Goal: Task Accomplishment & Management: Manage account settings

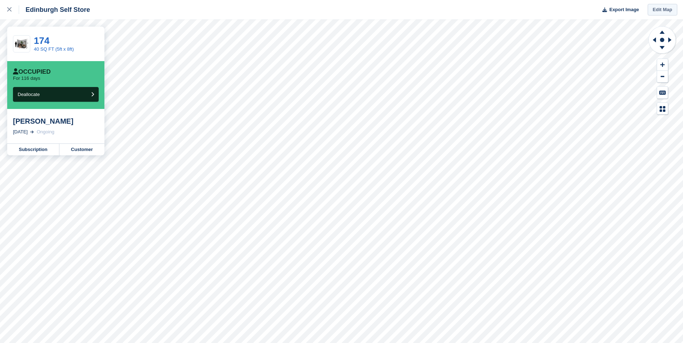
click at [665, 10] on link "Edit Map" at bounding box center [663, 10] width 30 height 12
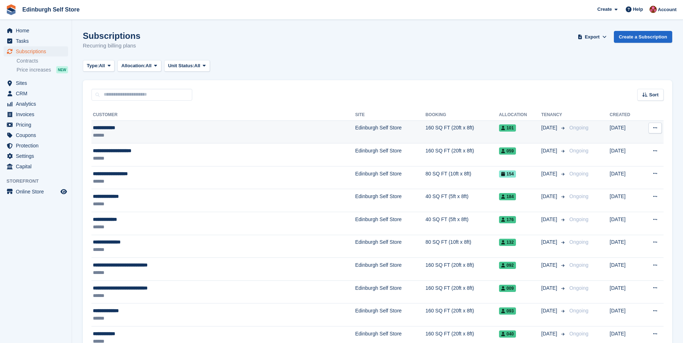
click at [355, 127] on td "Edinburgh Self Store" at bounding box center [390, 132] width 70 height 23
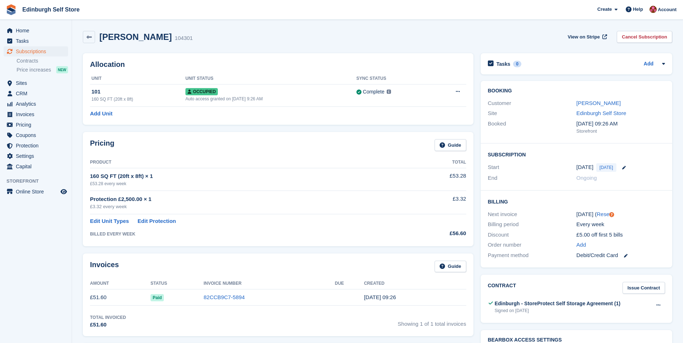
click at [36, 264] on aside "Home Tasks Subscriptions Subscriptions Subscriptions Contracts Price increases …" at bounding box center [36, 173] width 72 height 307
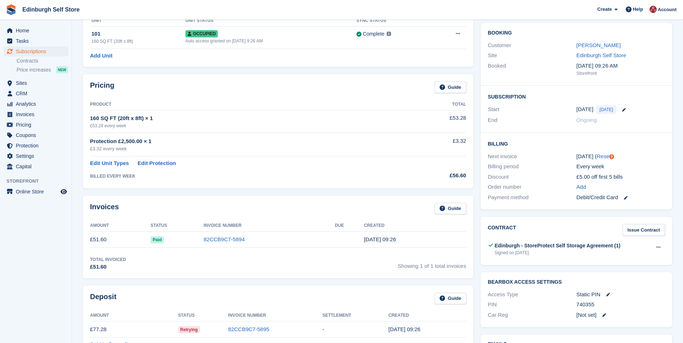
scroll to position [180, 0]
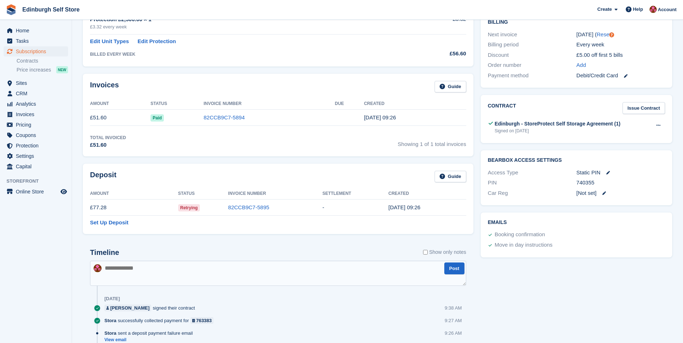
drag, startPoint x: 597, startPoint y: 182, endPoint x: 577, endPoint y: 184, distance: 19.6
click at [577, 184] on div "740355" at bounding box center [620, 183] width 89 height 8
drag, startPoint x: 577, startPoint y: 184, endPoint x: 581, endPoint y: 184, distance: 4.0
copy div "740355"
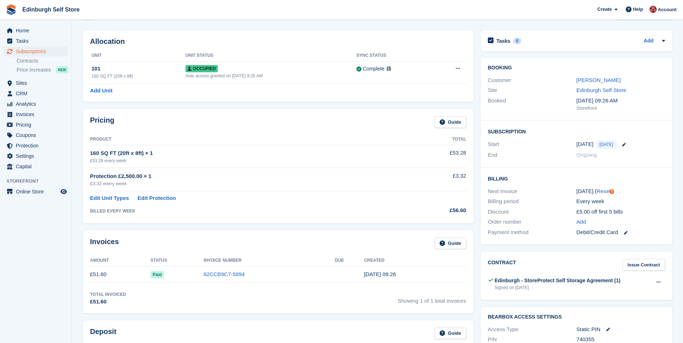
scroll to position [0, 0]
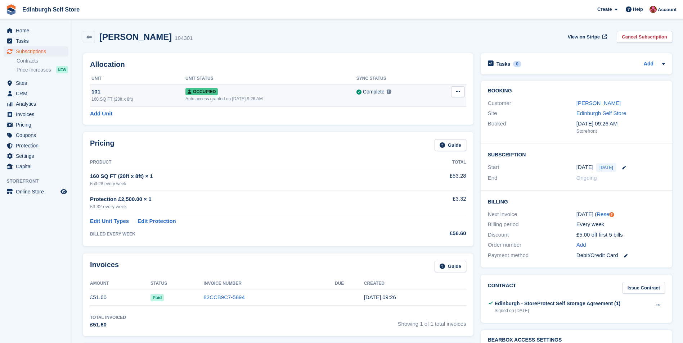
click at [459, 92] on icon at bounding box center [458, 91] width 4 height 5
click at [418, 106] on p "Overlock" at bounding box center [429, 105] width 63 height 9
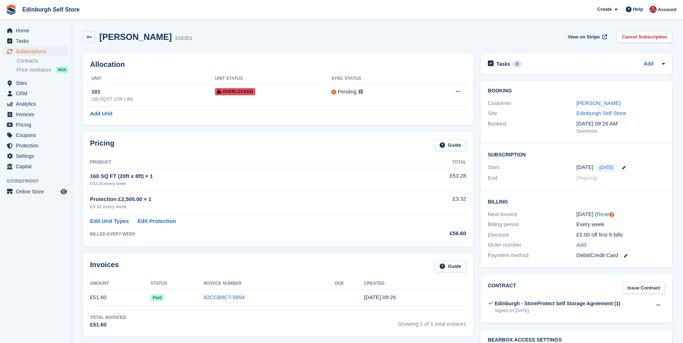
click at [39, 251] on aside "Home Tasks Subscriptions Subscriptions Subscriptions Contracts Price increases …" at bounding box center [36, 173] width 72 height 307
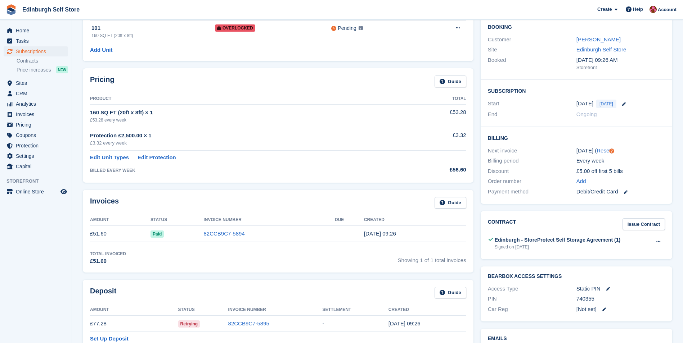
scroll to position [180, 0]
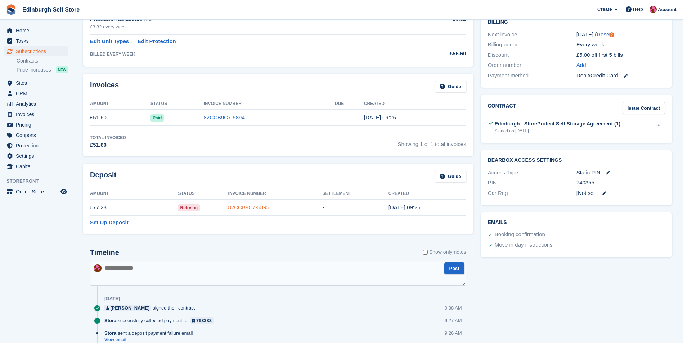
click at [249, 208] on link "82CCB9C7-5895" at bounding box center [248, 207] width 41 height 6
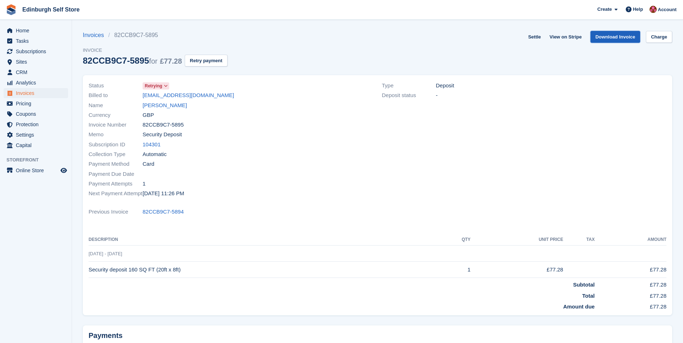
click at [613, 37] on link "Download Invoice" at bounding box center [615, 37] width 50 height 12
drag, startPoint x: 193, startPoint y: 95, endPoint x: 132, endPoint y: 97, distance: 60.8
click at [132, 97] on div "Billed to laurahd9224@gmail.com" at bounding box center [231, 96] width 285 height 10
drag, startPoint x: 132, startPoint y: 97, endPoint x: 164, endPoint y: 97, distance: 32.0
copy div "laurahd9224@gmail.com"
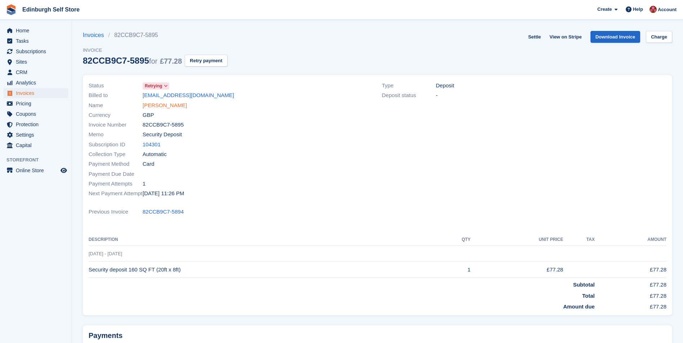
click at [172, 104] on link "Laura hebdon" at bounding box center [165, 106] width 44 height 8
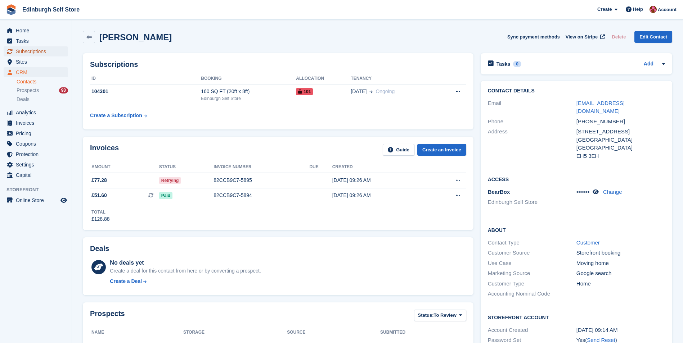
click at [40, 50] on span "Subscriptions" at bounding box center [37, 51] width 43 height 10
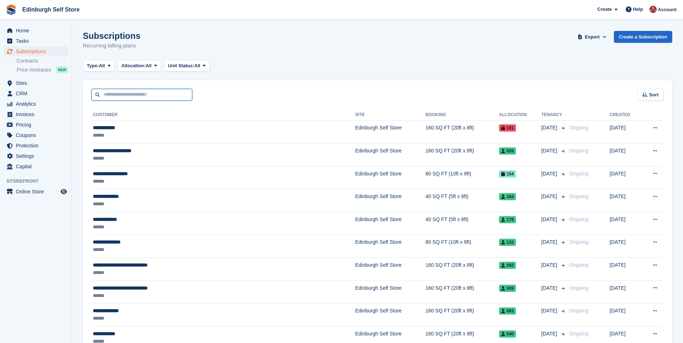
click at [152, 96] on input "text" at bounding box center [141, 95] width 101 height 12
type input "******"
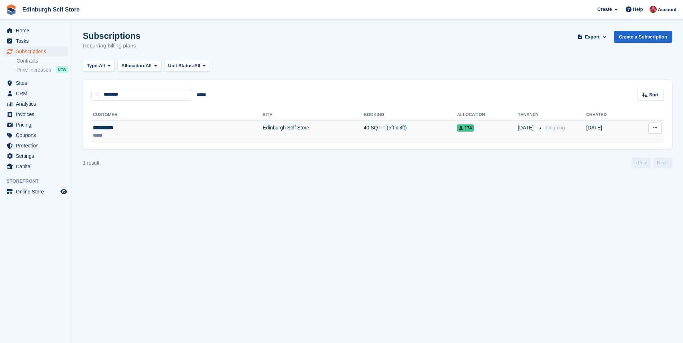
click at [263, 126] on td "Edinburgh Self Store" at bounding box center [313, 132] width 101 height 23
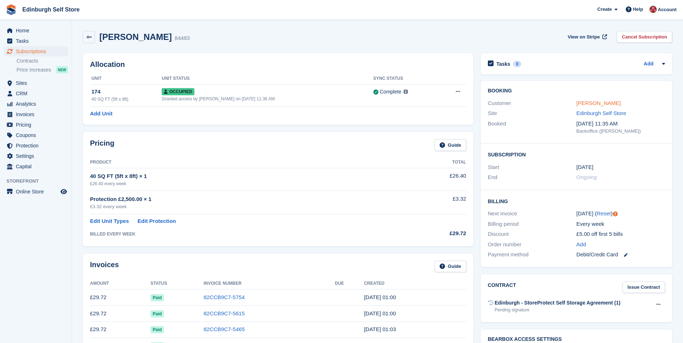
drag, startPoint x: 590, startPoint y: 102, endPoint x: 580, endPoint y: 104, distance: 10.2
click at [590, 102] on link "[PERSON_NAME]" at bounding box center [598, 103] width 44 height 6
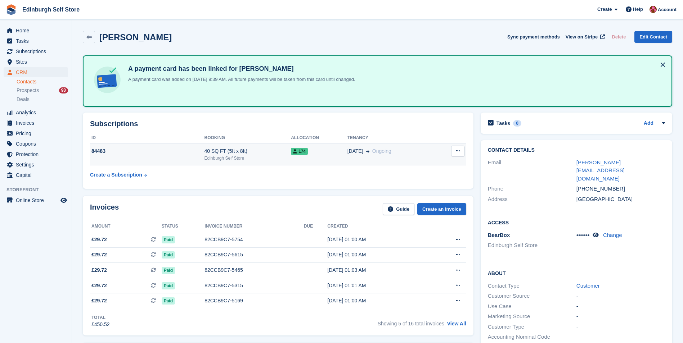
click at [259, 152] on div "40 SQ FT (5ft x 8ft)" at bounding box center [247, 152] width 87 height 8
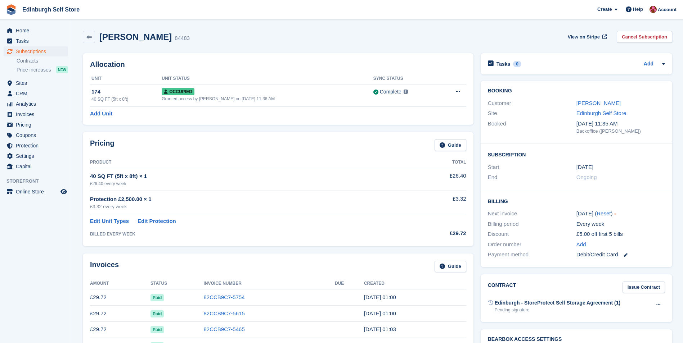
drag, startPoint x: 634, startPoint y: 37, endPoint x: 631, endPoint y: 40, distance: 4.6
click at [634, 38] on link "Cancel Subscription" at bounding box center [644, 37] width 55 height 12
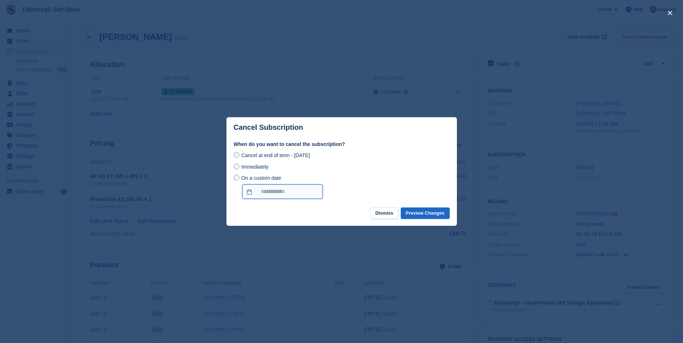
click at [248, 192] on input "On a custom date" at bounding box center [282, 192] width 80 height 14
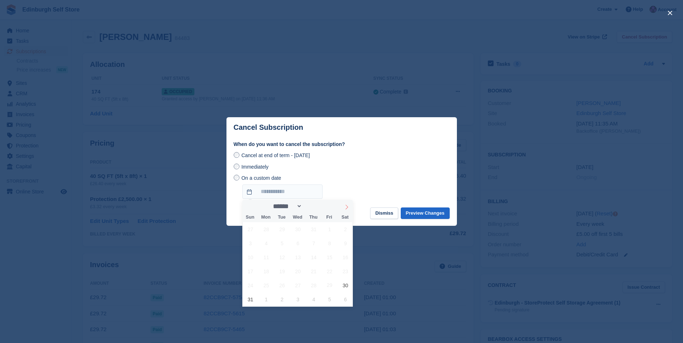
click at [347, 205] on icon at bounding box center [346, 207] width 5 height 5
select select "*"
click at [270, 231] on span "1" at bounding box center [266, 229] width 14 height 14
type input "**********"
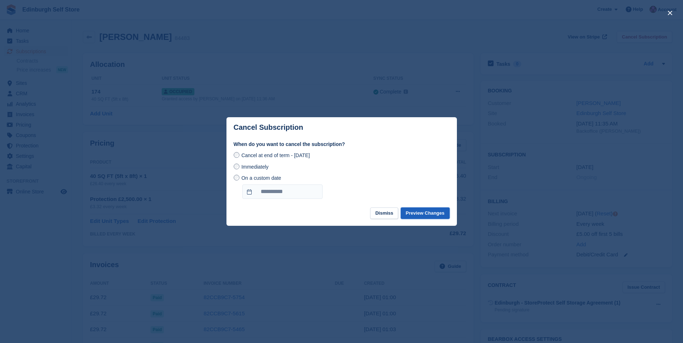
click at [424, 216] on button "Preview Changes" at bounding box center [425, 214] width 49 height 12
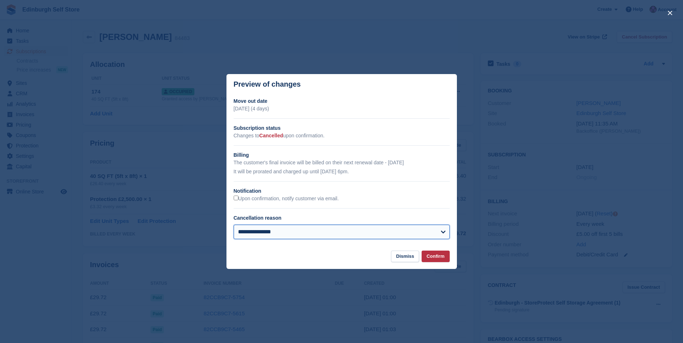
click at [328, 236] on select "**********" at bounding box center [342, 232] width 216 height 14
select select "**********"
click at [234, 225] on select "**********" at bounding box center [342, 232] width 216 height 14
click at [438, 260] on button "Confirm" at bounding box center [435, 257] width 28 height 12
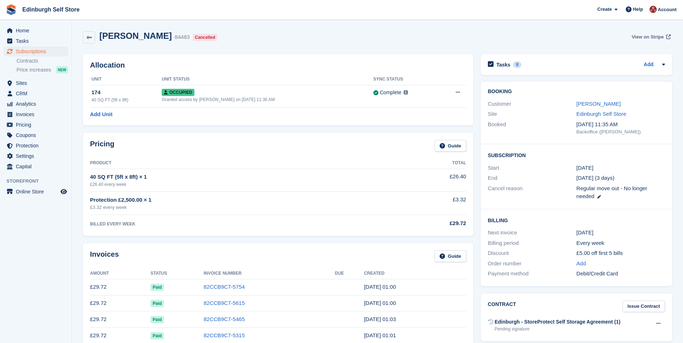
click at [644, 37] on span "View on Stripe" at bounding box center [647, 36] width 32 height 7
click at [35, 115] on span "Invoices" at bounding box center [37, 114] width 43 height 10
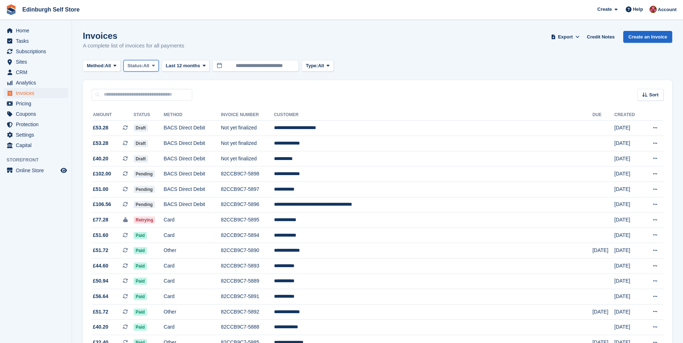
click at [155, 64] on icon at bounding box center [153, 65] width 3 height 5
click at [150, 123] on link "Open" at bounding box center [158, 121] width 63 height 13
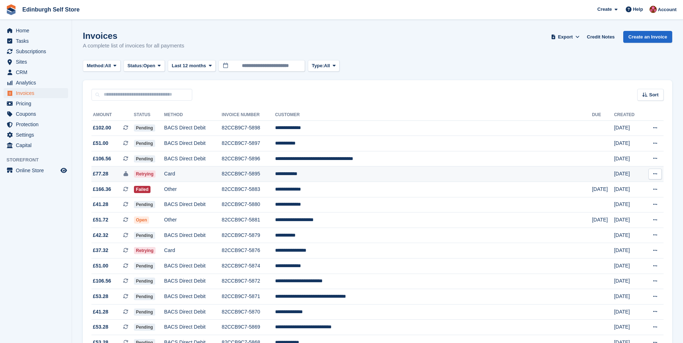
click at [349, 175] on td "**********" at bounding box center [433, 174] width 317 height 15
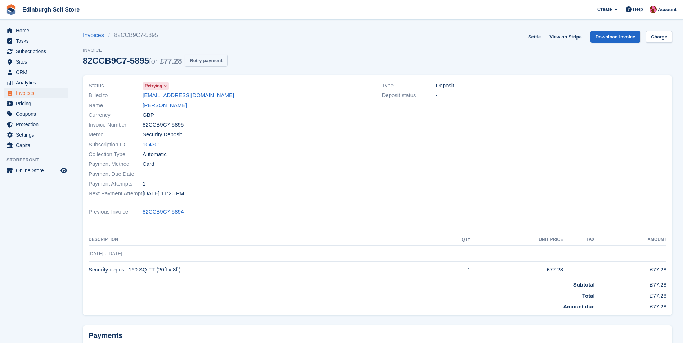
click at [204, 62] on button "Retry payment" at bounding box center [206, 61] width 42 height 12
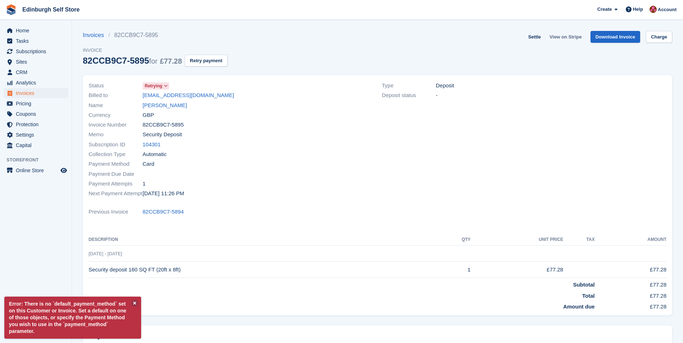
click at [564, 36] on link "View on Stripe" at bounding box center [565, 37] width 38 height 12
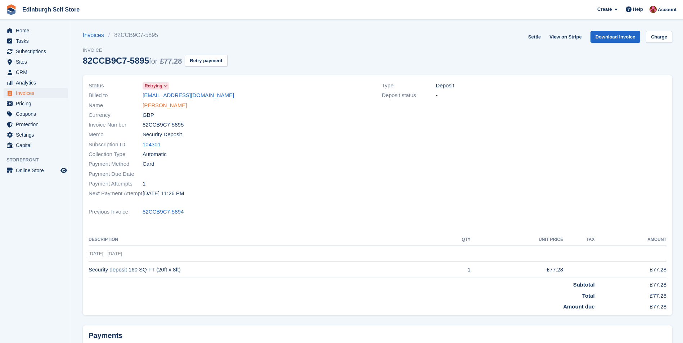
click at [167, 106] on link "Laura hebdon" at bounding box center [165, 106] width 44 height 8
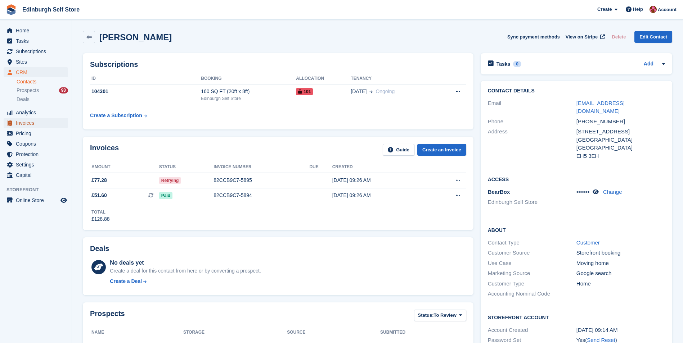
click at [43, 124] on span "Invoices" at bounding box center [37, 123] width 43 height 10
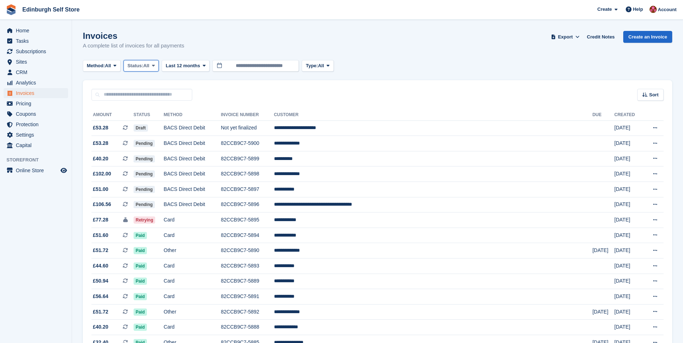
click at [155, 67] on icon at bounding box center [153, 65] width 3 height 5
click at [156, 121] on link "Open" at bounding box center [158, 121] width 63 height 13
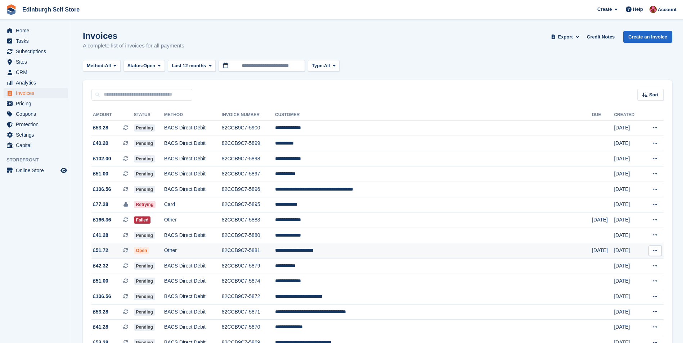
click at [373, 247] on td "**********" at bounding box center [433, 250] width 317 height 15
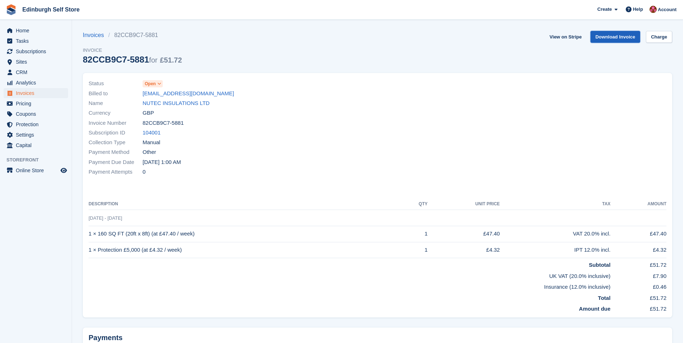
click at [614, 35] on link "Download Invoice" at bounding box center [615, 37] width 50 height 12
